Goal: Transaction & Acquisition: Obtain resource

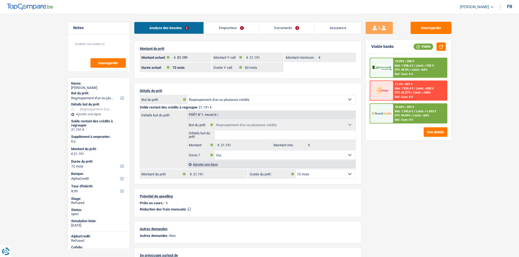
select select "refinancing"
select select "72"
select select "alphacredit"
select select "72"
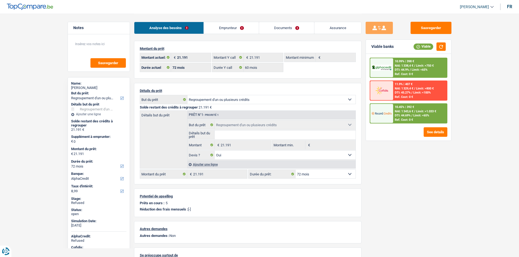
select select "60"
select select "refinancing"
select select "yes"
select select "72"
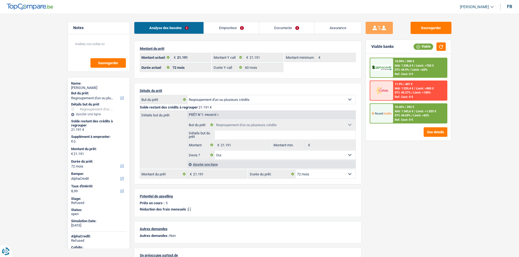
select select "retired"
select select "pension"
select select "BE"
drag, startPoint x: 0, startPoint y: 0, endPoint x: 247, endPoint y: 30, distance: 249.1
click at [247, 30] on link "Emprunteur" at bounding box center [231, 28] width 55 height 12
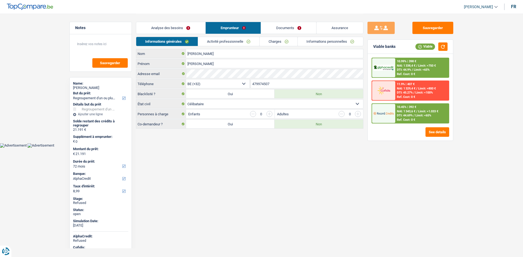
click at [231, 41] on link "Activité professionnelle" at bounding box center [228, 41] width 61 height 9
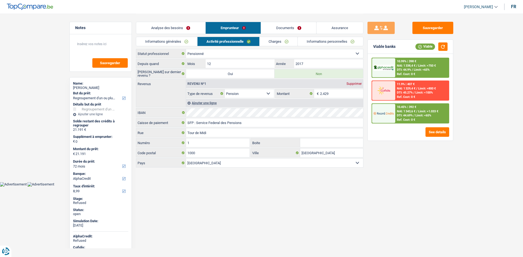
click at [270, 41] on link "Charges" at bounding box center [279, 41] width 38 height 9
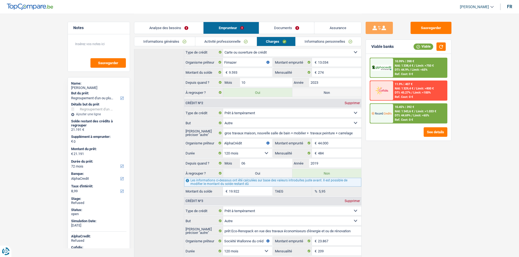
scroll to position [87, 0]
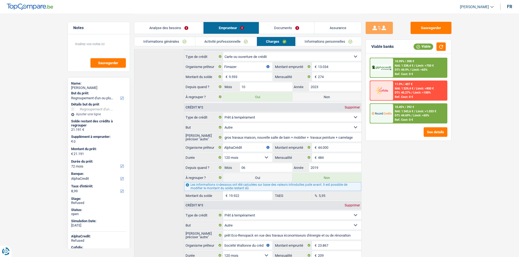
click at [282, 27] on link "Documents" at bounding box center [286, 28] width 55 height 12
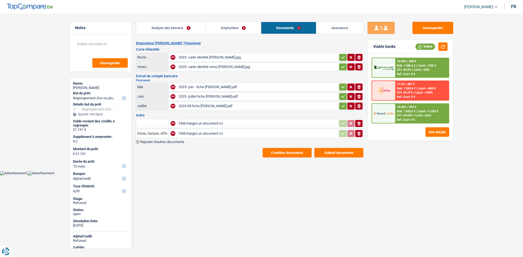
click at [244, 29] on link "Emprunteur" at bounding box center [233, 28] width 55 height 12
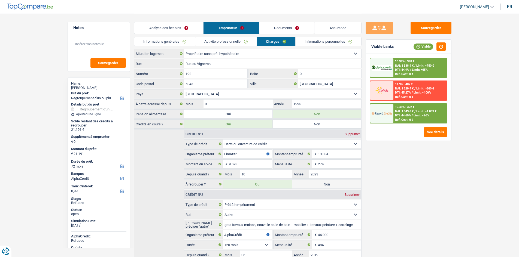
click at [314, 38] on link "Informations personnelles" at bounding box center [328, 41] width 66 height 9
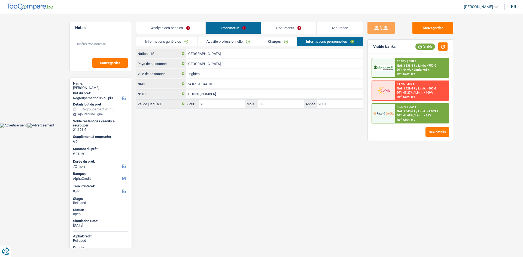
click at [184, 40] on link "Informations générales" at bounding box center [166, 41] width 61 height 9
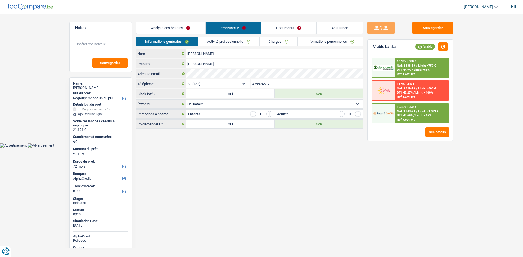
click at [188, 29] on link "Analyse des besoins" at bounding box center [170, 28] width 69 height 12
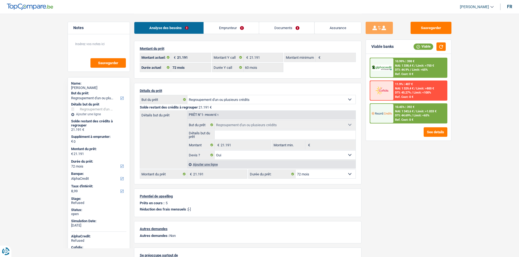
click at [413, 176] on div "Sauvegarder Viable banks Viable 10.99% | 398 € NAI: 1 338,4 € / Limit: >750 € D…" at bounding box center [408, 135] width 94 height 227
click at [347, 173] on select "12 mois 18 mois 24 mois 30 mois 36 mois 42 mois 48 mois 60 mois 72 mois 84 mois…" at bounding box center [325, 174] width 60 height 9
click at [418, 184] on div "Sauvegarder Viable banks Viable 10.99% | 398 € NAI: 1 338,4 € / Limit: >750 € D…" at bounding box center [408, 135] width 94 height 227
click at [256, 29] on link "Emprunteur" at bounding box center [231, 28] width 55 height 12
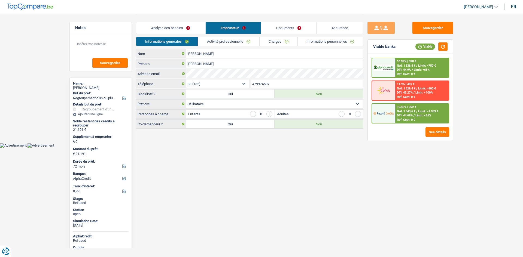
click at [269, 42] on link "Charges" at bounding box center [279, 41] width 38 height 9
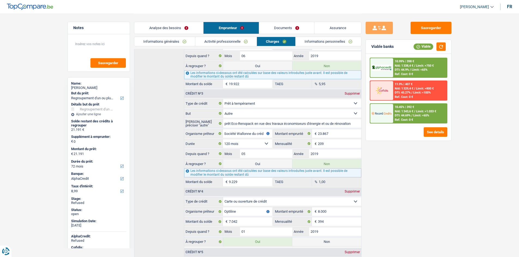
scroll to position [82, 0]
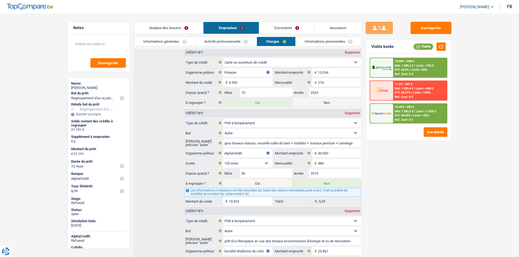
click at [173, 44] on link "Informations générales" at bounding box center [164, 41] width 61 height 9
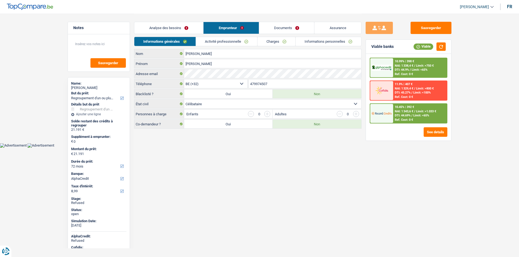
scroll to position [0, 0]
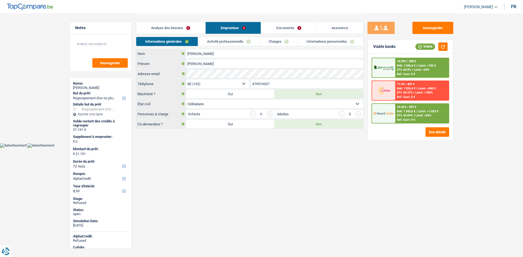
click at [180, 26] on link "Analyse des besoins" at bounding box center [170, 28] width 69 height 12
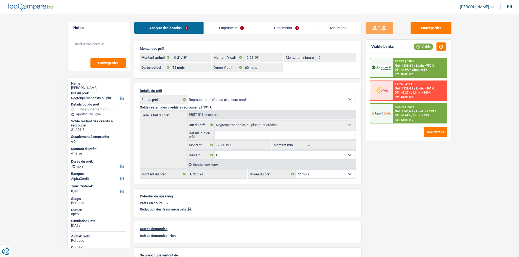
click at [335, 174] on select "12 mois 18 mois 24 mois 30 mois 36 mois 42 mois 48 mois 60 mois 72 mois 84 mois…" at bounding box center [325, 174] width 60 height 9
select select "96"
click at [295, 170] on select "12 mois 18 mois 24 mois 30 mois 36 mois 42 mois 48 mois 60 mois 72 mois 84 mois…" at bounding box center [325, 174] width 60 height 9
select select "96"
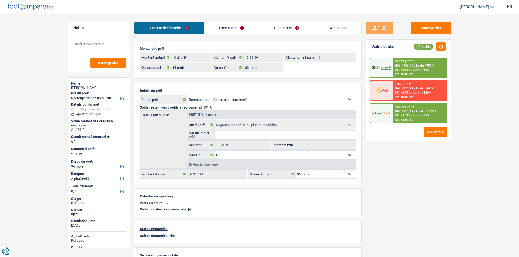
click at [401, 156] on div "Sauvegarder Viable banks Viable 10.99% | 327 € NAI: 1 409,1 € / Limit: >750 € D…" at bounding box center [408, 135] width 94 height 227
click at [402, 166] on div "Sauvegarder Viable banks Viable 10.99% | 327 € NAI: 1 409,1 € / Limit: >750 € D…" at bounding box center [408, 135] width 94 height 227
click at [411, 118] on div "Ref. Cost: 0 €" at bounding box center [404, 120] width 18 height 4
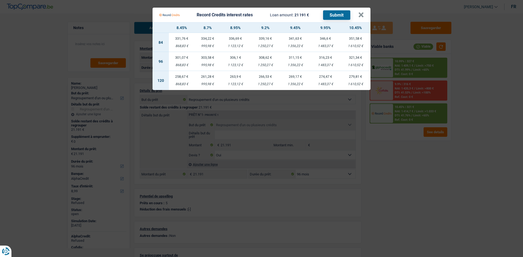
click at [408, 167] on Credits "Record Credits interest rates Loan amount: 21 191 € Submit × 8.45% 8.7% 8.95% 9…" at bounding box center [261, 128] width 523 height 257
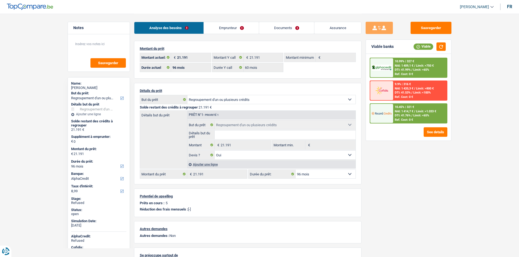
click at [227, 35] on div "Analyse des besoins Emprunteur Documents Assurance" at bounding box center [247, 25] width 227 height 23
click at [227, 32] on link "Emprunteur" at bounding box center [231, 28] width 55 height 12
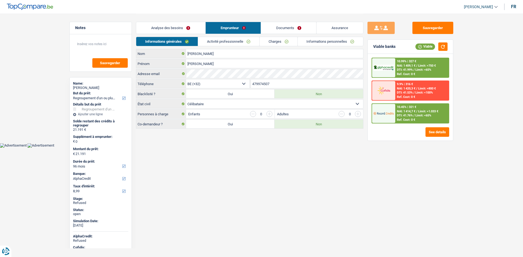
click at [275, 43] on link "Charges" at bounding box center [279, 41] width 38 height 9
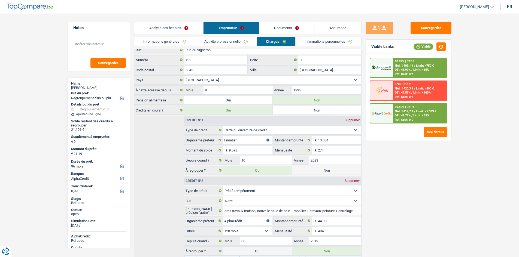
scroll to position [27, 0]
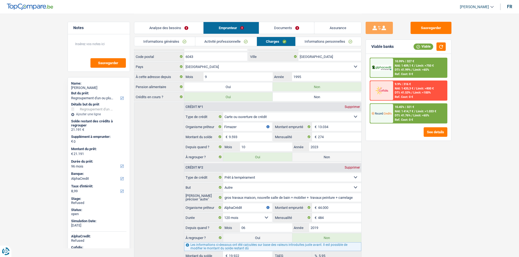
click at [185, 40] on link "Informations générales" at bounding box center [164, 41] width 61 height 9
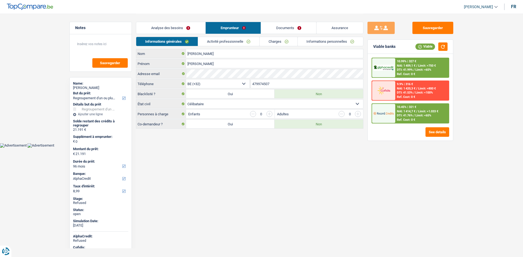
click at [186, 28] on link "Analyse des besoins" at bounding box center [170, 28] width 69 height 12
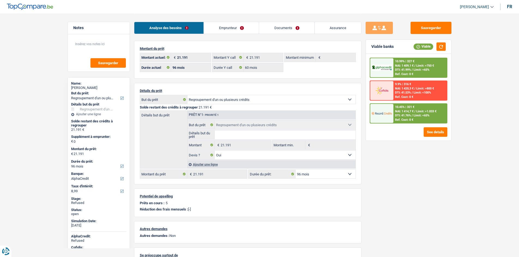
click at [412, 163] on div "Sauvegarder Viable banks Viable 10.99% | 327 € NAI: 1 409,1 € / Limit: >750 € D…" at bounding box center [408, 135] width 94 height 227
click at [225, 23] on link "Emprunteur" at bounding box center [231, 28] width 55 height 12
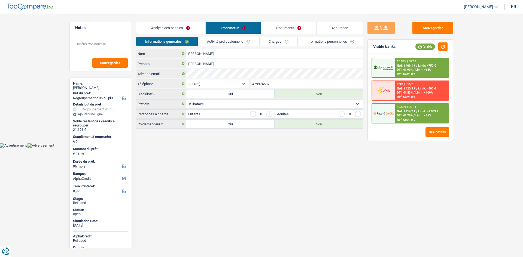
click at [280, 43] on link "Charges" at bounding box center [279, 41] width 38 height 9
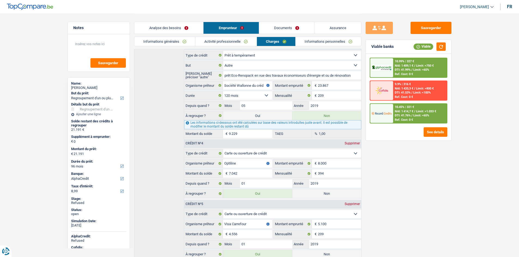
scroll to position [278, 0]
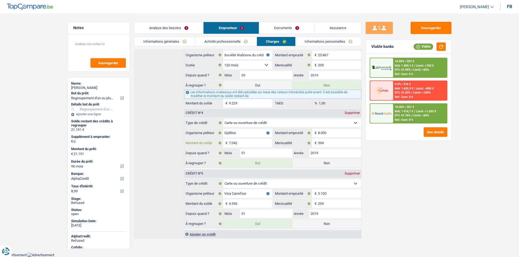
click at [256, 145] on input "7.042" at bounding box center [250, 143] width 43 height 9
type input "14.154"
select select "60"
type input "5"
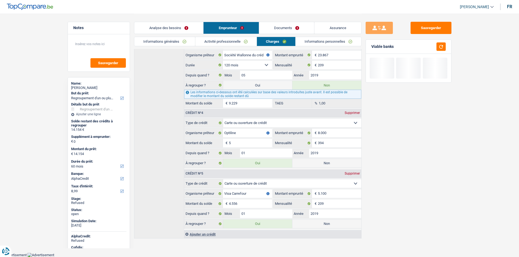
type input "14.199"
type input "50"
type input "14.653"
type input "5.042"
type input "19.191"
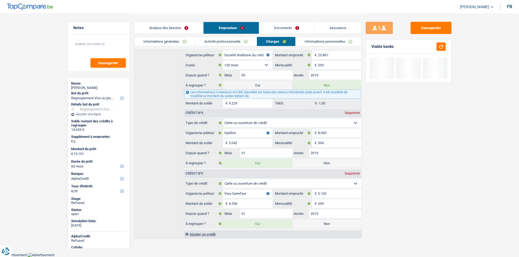
select select "84"
type input "5.042"
click at [372, 162] on div "Sauvegarder Viable banks" at bounding box center [408, 135] width 94 height 227
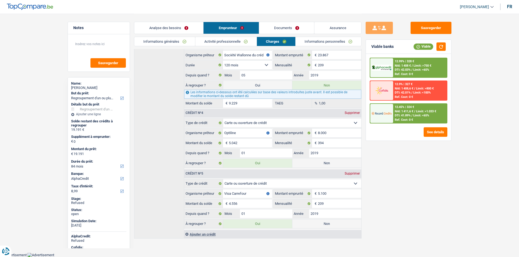
click at [175, 43] on link "Informations générales" at bounding box center [164, 41] width 61 height 9
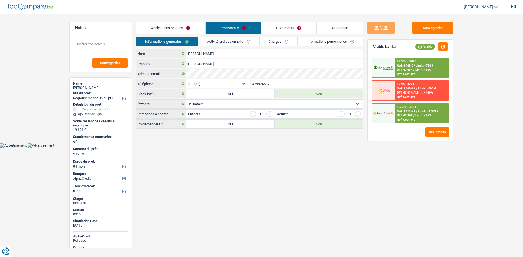
click at [184, 26] on link "Analyse des besoins" at bounding box center [170, 28] width 69 height 12
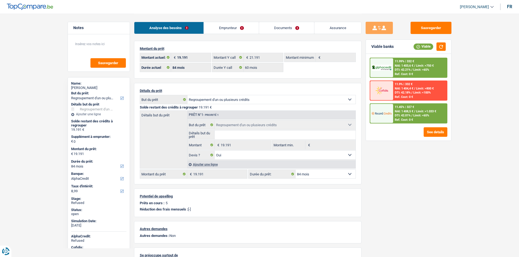
click at [214, 165] on div "Ajouter une ligne" at bounding box center [271, 165] width 168 height 8
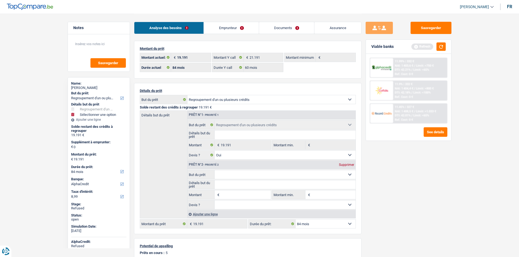
click at [236, 174] on select "Confort maison: meubles, textile, peinture, électroménager, outillage non-profe…" at bounding box center [285, 174] width 141 height 9
select select "household"
click at [215, 170] on select "Confort maison: meubles, textile, peinture, électroménager, outillage non-profe…" at bounding box center [285, 174] width 141 height 9
type input "0"
select select "household"
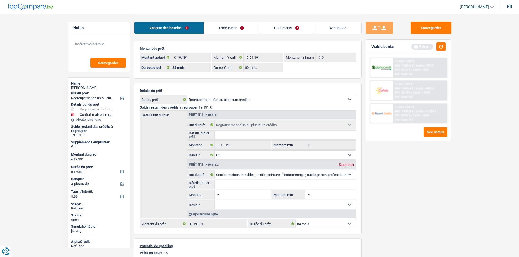
click at [236, 195] on input "Montant" at bounding box center [246, 195] width 50 height 9
type input "8.008"
type input "27.199"
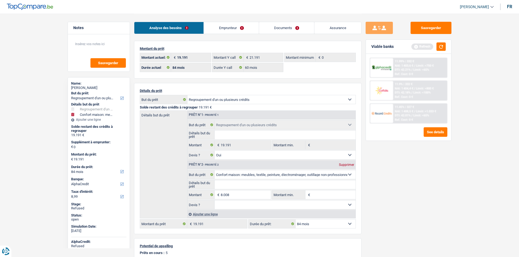
select select "120"
type input "27.199"
select select "120"
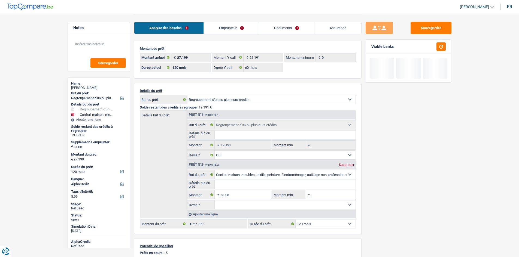
click at [422, 189] on div "Sauvegarder Viable banks" at bounding box center [408, 135] width 94 height 227
click at [236, 198] on input "8.008" at bounding box center [246, 195] width 50 height 9
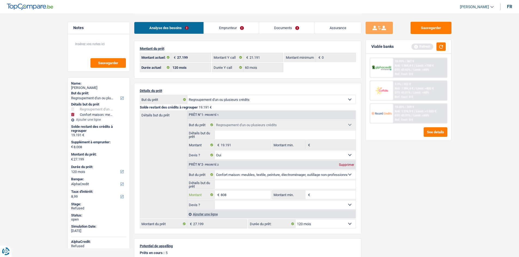
type input "808"
type input "19.999"
select select "84"
type input "19.999"
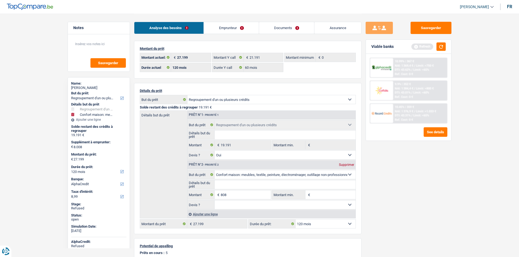
select select "84"
type input "19.999"
select select "84"
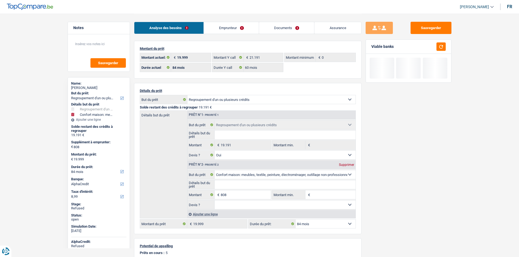
click at [391, 191] on div "Sauvegarder Viable banks" at bounding box center [408, 135] width 94 height 227
click at [239, 196] on input "808" at bounding box center [246, 195] width 50 height 9
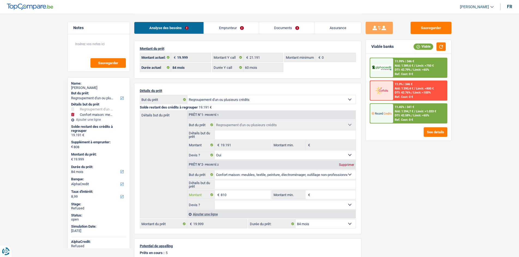
type input "810"
type input "20.001"
select select "120"
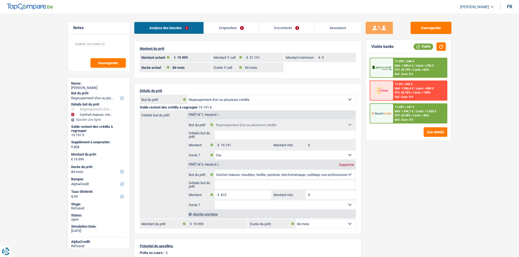
type input "20.001"
click at [438, 196] on div "Sauvegarder Viable banks Viable 11.99% | 346 € NAI: 1 389,6 € / Limit: >750 € D…" at bounding box center [408, 135] width 94 height 227
select select "120"
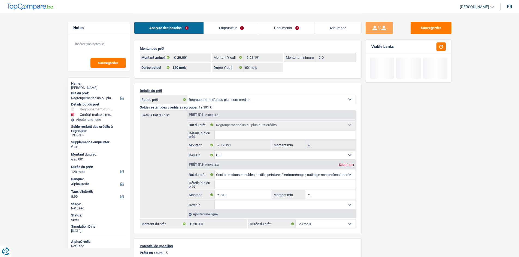
click at [324, 222] on select "12 mois 18 mois 24 mois 30 mois 36 mois 42 mois 48 mois 60 mois 72 mois 84 mois…" at bounding box center [325, 224] width 60 height 9
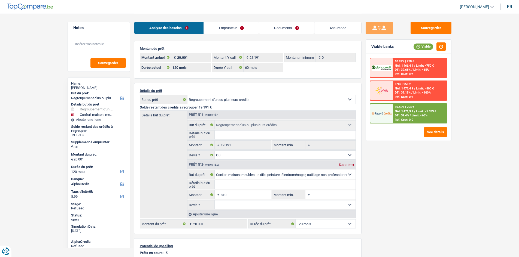
select select "96"
click at [295, 220] on select "12 mois 18 mois 24 mois 30 mois 36 mois 42 mois 48 mois 60 mois 72 mois 84 mois…" at bounding box center [325, 224] width 60 height 9
select select "96"
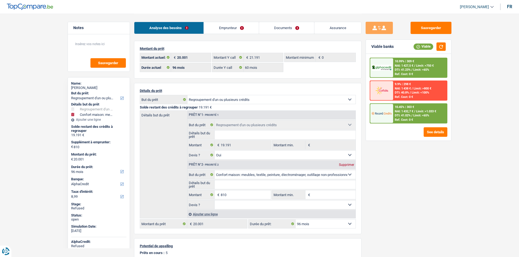
click at [408, 122] on div "10.45% | 303 € NAI: 1 432,7 € / Limit: >1.033 € DTI: 41.02% / Limit: <65% Ref. …" at bounding box center [420, 113] width 54 height 19
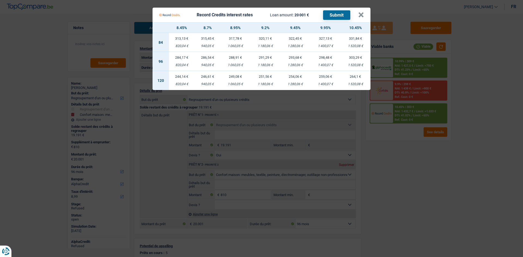
click at [408, 157] on Credits "Record Credits interest rates Loan amount: 20 001 € Submit × 8.45% 8.7% 8.95% 9…" at bounding box center [261, 128] width 523 height 257
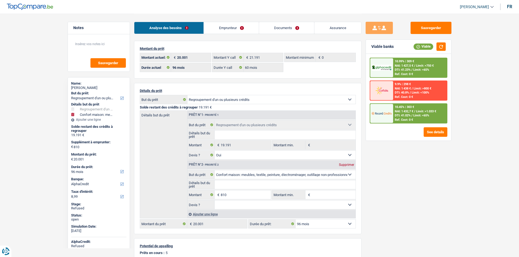
click at [408, 167] on div "Sauvegarder Viable banks Viable 10.99% | 309 € NAI: 1 427,5 € / Limit: >750 € D…" at bounding box center [408, 135] width 94 height 227
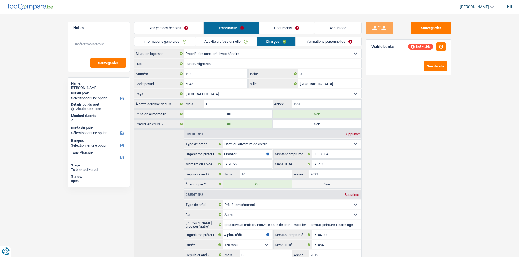
select select "ownerWithoutMortgage"
select select "BE"
select select "cardOrCredit"
select select "personalLoan"
select select "other"
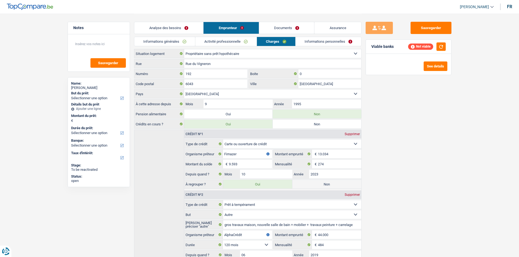
select select "120"
select select "personalLoan"
select select "other"
select select "120"
select select "cardOrCredit"
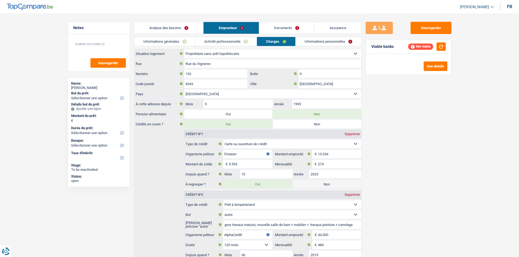
select select "cardOrCredit"
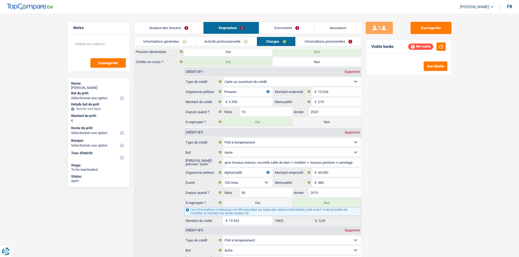
scroll to position [6, 0]
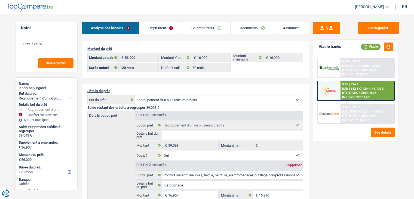
select select "refinancing"
select select "household"
select select "120"
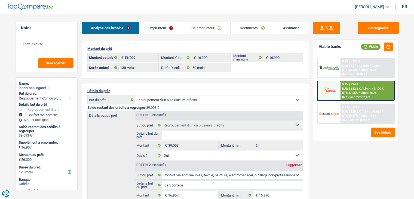
select select "60"
select select "refinancing"
select select "yes"
select select "household"
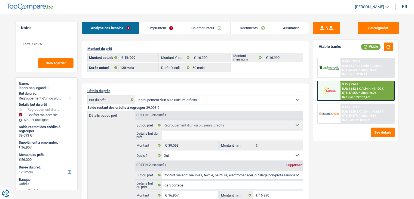
select select "yes"
select select "120"
click at [380, 87] on span "Limit: >1.100 €" at bounding box center [374, 89] width 20 height 4
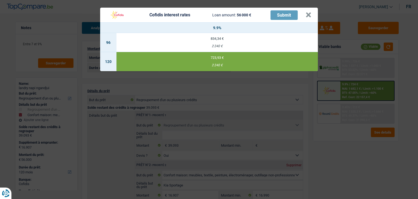
click at [319, 110] on div "Cofidis interest rates Loan amount: 56 000 € Submit × 9.9% 96 834,34 € 2 240 € …" at bounding box center [209, 99] width 418 height 199
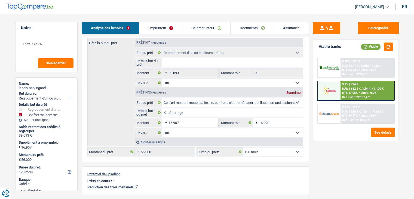
scroll to position [82, 0]
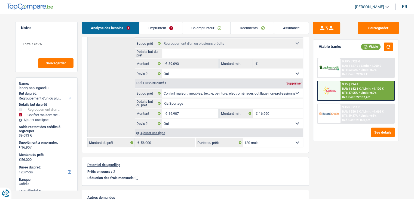
click at [273, 141] on select "12 mois 18 mois 24 mois 30 mois 36 mois 42 mois 48 mois 60 mois 72 mois 84 mois…" at bounding box center [273, 142] width 60 height 9
click at [351, 151] on div "Sauvegarder Viable banks Viable 9.99% | 726 € NAI: 1 327 € / Limit: >1.000 € DT…" at bounding box center [356, 106] width 94 height 168
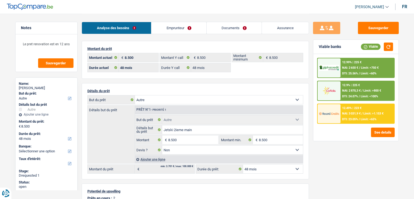
select select "other"
select select "48"
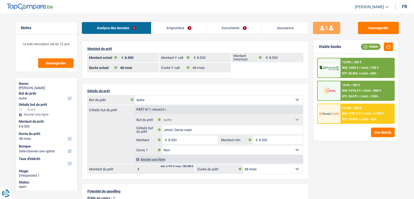
select select "other"
select select "false"
select select "48"
select select "32"
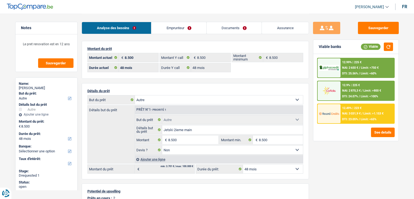
select select "single"
click at [179, 25] on link "Emprunteur" at bounding box center [178, 28] width 55 height 12
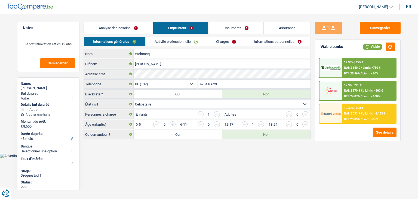
click at [178, 41] on link "Activité professionnelle" at bounding box center [176, 41] width 61 height 9
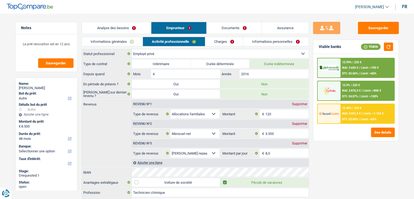
click at [235, 42] on link "Charges" at bounding box center [224, 41] width 38 height 9
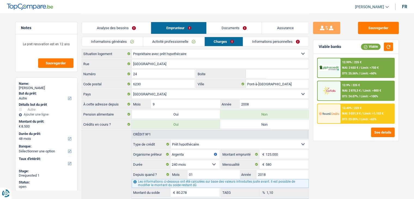
click at [130, 27] on link "Analyse des besoins" at bounding box center [116, 28] width 69 height 12
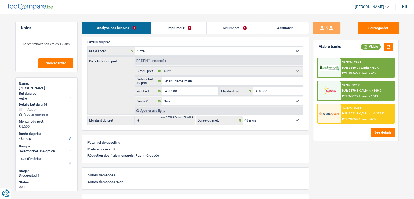
scroll to position [3, 0]
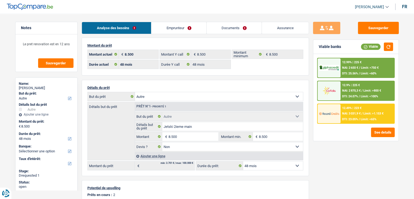
click at [356, 112] on span "NAI: 3 031,9 €" at bounding box center [351, 114] width 19 height 4
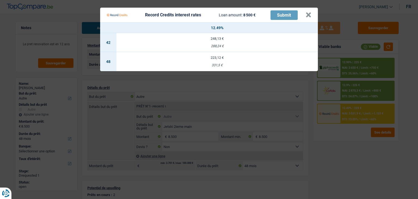
click at [319, 100] on Credits "Record Credits interest rates Loan amount: 8 500 € Submit × 12.49% 42 248,13 € …" at bounding box center [209, 99] width 418 height 199
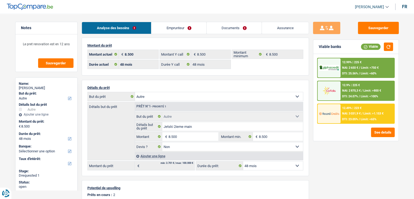
click at [349, 114] on span "NAI: 3 031,9 €" at bounding box center [351, 114] width 19 height 4
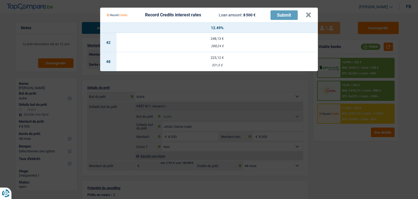
click at [347, 91] on Credits "Record Credits interest rates Loan amount: 8 500 € Submit × 12.49% 42 248,13 € …" at bounding box center [209, 99] width 418 height 199
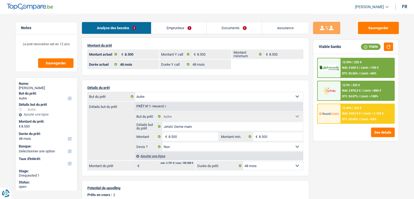
click at [347, 91] on span "NAI: 2 870,3 €" at bounding box center [351, 91] width 19 height 4
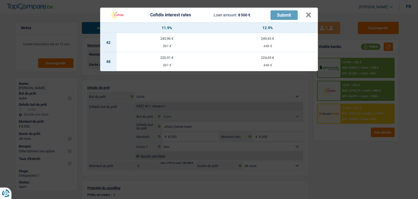
drag, startPoint x: 362, startPoint y: 87, endPoint x: 361, endPoint y: 77, distance: 10.7
click at [362, 87] on div "Cofidis interest rates Loan amount: 8 500 € Submit × 11.9% 12.9% 42 245,96 € 56…" at bounding box center [209, 99] width 418 height 199
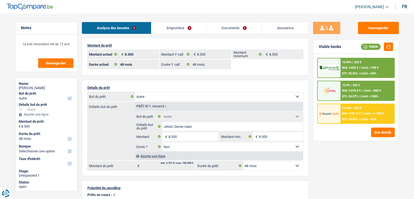
click at [360, 76] on div "12.99% | 225 € NAI: 2 650 € / Limit: >750 € DTI: 25.56% / Limit: <60%" at bounding box center [368, 67] width 54 height 19
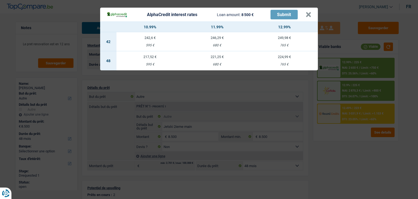
click at [359, 87] on div "AlphaCredit interest rates Loan amount: 8 500 € Submit × 10.99% 11.99% 12.99% 4…" at bounding box center [209, 99] width 418 height 199
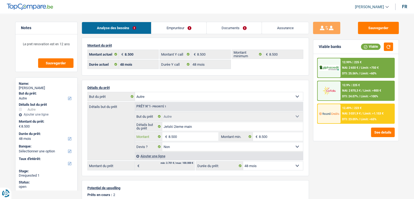
click at [194, 137] on input "8.500" at bounding box center [193, 136] width 50 height 9
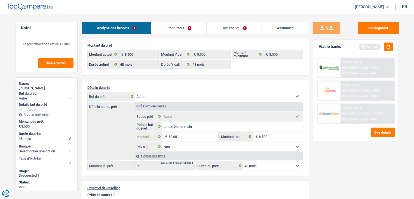
type input "10.001"
select select "60"
type input "10.001"
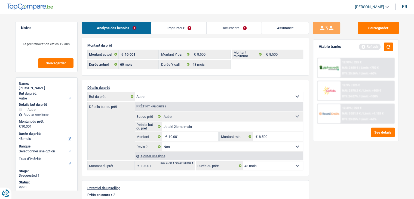
click at [341, 157] on div "Sauvegarder Viable banks Refresh 12.99% | 225 € NAI: 2 650 € / Limit: >750 € DT…" at bounding box center [356, 106] width 94 height 168
select select "60"
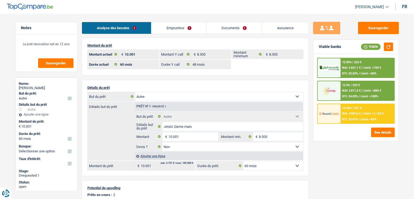
click at [363, 69] on div "12.99% | 224 € NAI: 2 651,1 € / Limit: >750 € DTI: 25.53% / Limit: <60%" at bounding box center [368, 67] width 54 height 19
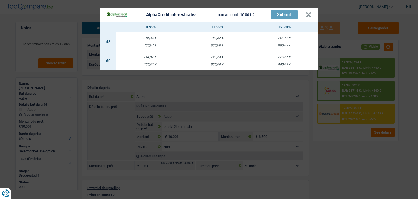
click at [359, 93] on div "AlphaCredit interest rates Loan amount: 10 001 € Submit × 10.99% 11.99% 12.99% …" at bounding box center [209, 99] width 418 height 199
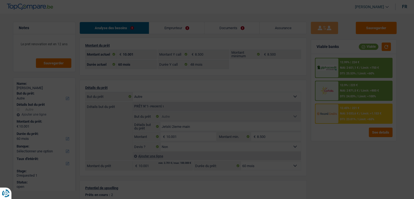
click at [354, 113] on span "NAI: 3 033,6 €" at bounding box center [349, 114] width 19 height 4
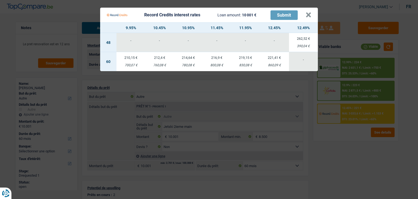
click at [357, 110] on Credits "Record Credits interest rates Loan amount: 10 001 € Submit × 9.95% 10.45% 10.95…" at bounding box center [209, 99] width 418 height 199
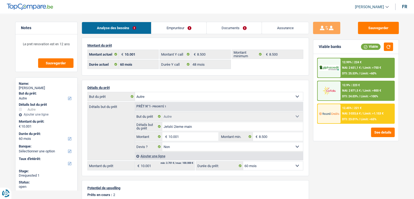
click at [360, 62] on div "12.99% | 224 €" at bounding box center [351, 62] width 19 height 4
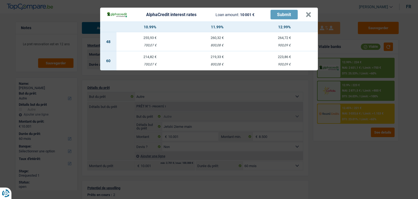
click at [343, 134] on div "AlphaCredit interest rates Loan amount: 10 001 € Submit × 10.99% 11.99% 12.99% …" at bounding box center [209, 99] width 418 height 199
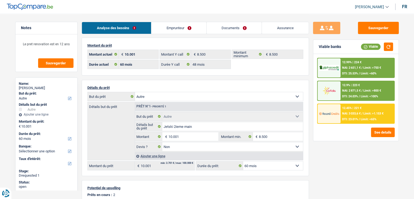
click at [354, 181] on div "Sauvegarder Viable banks Viable 12.99% | 224 € NAI: 2 651,1 € / Limit: >750 € D…" at bounding box center [356, 106] width 94 height 168
click at [366, 91] on span "Limit: >800 €" at bounding box center [373, 91] width 18 height 4
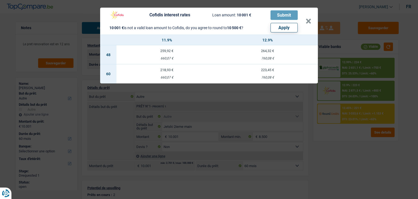
click at [328, 161] on div "Cofidis interest rates Loan amount: 10 001 € Submit 10 001 € is not a valid loa…" at bounding box center [209, 99] width 418 height 199
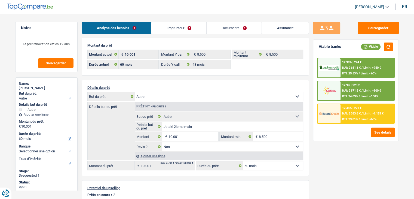
click at [356, 112] on span "NAI: 3 033,6 €" at bounding box center [351, 114] width 19 height 4
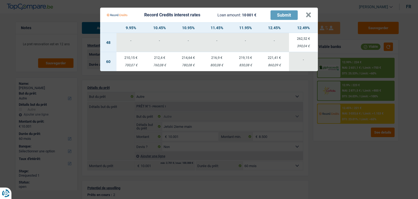
click at [362, 145] on Credits "Record Credits interest rates Loan amount: 10 001 € Submit × 9.95% 10.45% 10.95…" at bounding box center [209, 99] width 418 height 199
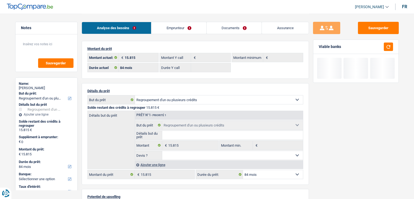
select select "refinancing"
select select "84"
select select "refinancing"
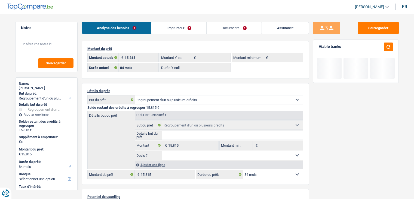
select select "refinancing"
select select "84"
select select "liveWithParents"
select select "BE"
select select "personalLoan"
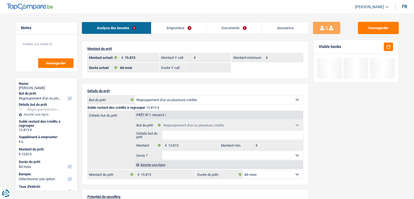
select select "loanRepayment"
select select "60"
select select "personalLoan"
select select "homeFurnishingOrRelocation"
select select "36"
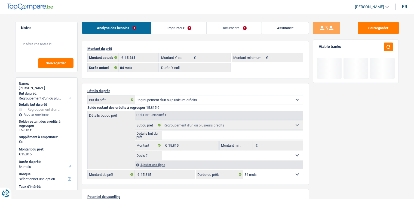
select select "personalLoan"
select select "homeFurnishingOrRelocation"
select select "36"
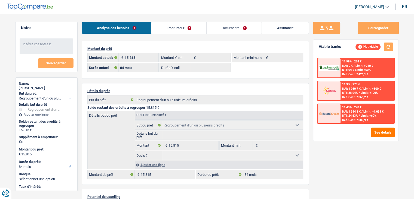
drag, startPoint x: 164, startPoint y: 22, endPoint x: 171, endPoint y: 28, distance: 9.5
click at [164, 22] on li "Emprunteur" at bounding box center [178, 28] width 55 height 12
drag, startPoint x: 180, startPoint y: 22, endPoint x: 202, endPoint y: 32, distance: 24.4
click at [180, 22] on link "Emprunteur" at bounding box center [178, 28] width 55 height 12
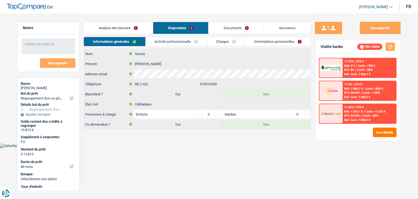
click at [220, 41] on link "Charges" at bounding box center [226, 41] width 38 height 9
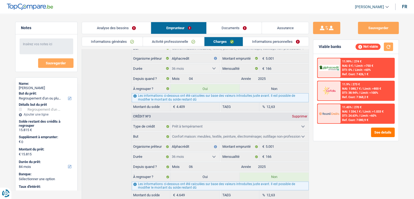
scroll to position [164, 0]
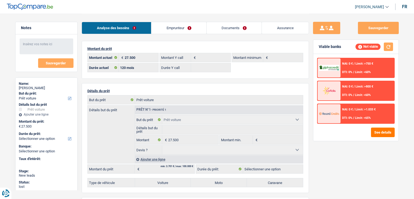
select select "car"
select select "120"
select select "car"
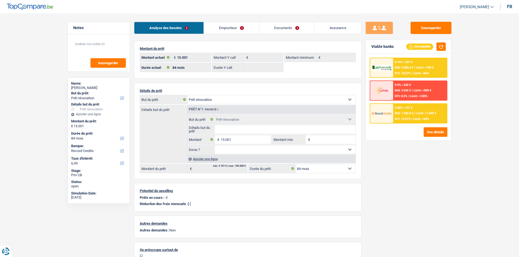
select select "renovation"
select select "84"
select select "record credits"
select select "84"
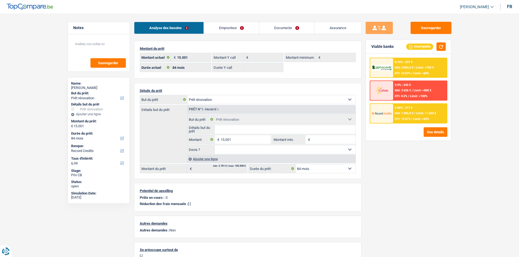
select select "renovation"
select select "84"
drag, startPoint x: 227, startPoint y: 33, endPoint x: 227, endPoint y: 39, distance: 6.0
click at [227, 33] on link "Emprunteur" at bounding box center [231, 28] width 55 height 12
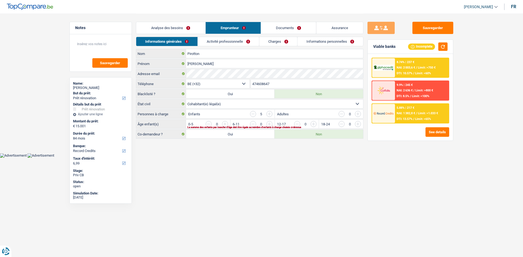
click at [228, 41] on link "Activité professionnelle" at bounding box center [228, 41] width 61 height 9
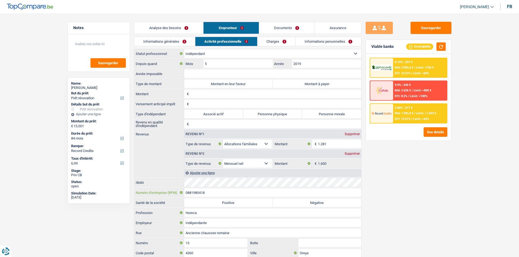
click at [211, 193] on input "0881980418" at bounding box center [272, 192] width 177 height 9
click at [53, 77] on main "Notes Sauvegarder Name: [PERSON_NAME] But du prêt: Confort maison: meubles, tex…" at bounding box center [259, 146] width 519 height 292
click at [38, 75] on main "Notes Sauvegarder Name: [PERSON_NAME] But du prêt: Confort maison: meubles, tex…" at bounding box center [259, 146] width 519 height 292
click at [355, 157] on div "Revenu nº2 Supprimer" at bounding box center [272, 154] width 177 height 9
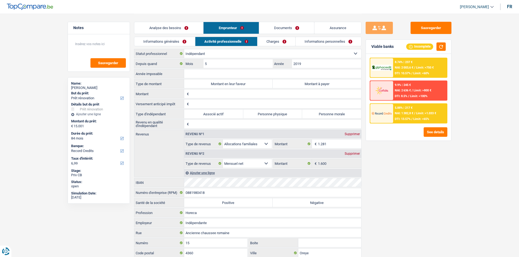
click at [261, 144] on select "Allocation d'handicap Allocations chômage Allocations familiales Chèques repas …" at bounding box center [247, 144] width 49 height 9
click at [425, 177] on div "Sauvegarder Viable banks Incomplete 8.74% | 237 € NAI: 2 003,6 € / Limit: >750 …" at bounding box center [408, 135] width 94 height 227
